Goal: Task Accomplishment & Management: Use online tool/utility

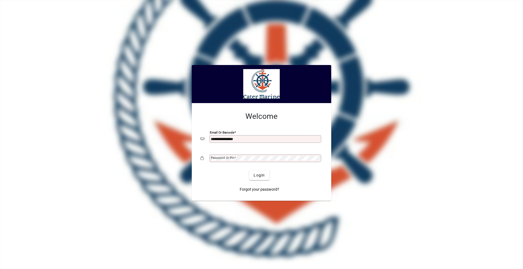
type input "**********"
click at [249, 170] on button "Login" at bounding box center [259, 175] width 20 height 10
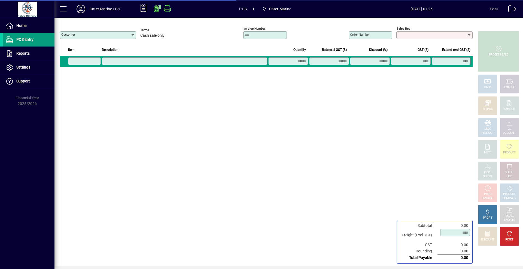
type input "**********"
